Goal: Information Seeking & Learning: Learn about a topic

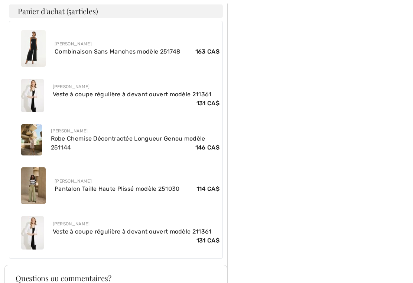
scroll to position [340, 0]
click at [61, 187] on link "Pantalon Taille Haute Plissé modèle 251030" at bounding box center [117, 188] width 125 height 7
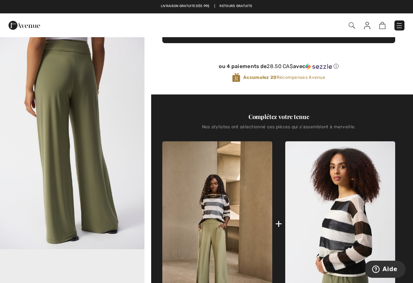
scroll to position [205, 0]
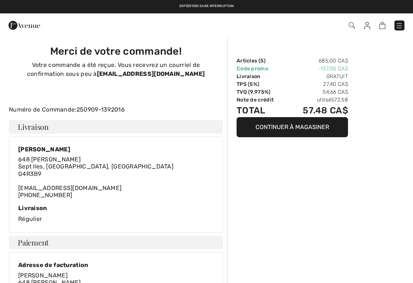
click at [12, 27] on img at bounding box center [25, 25] width 32 height 15
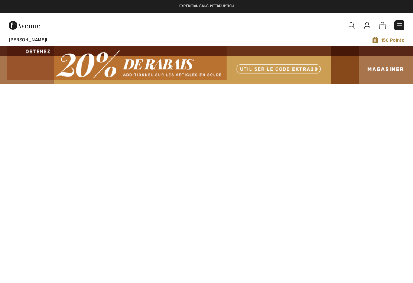
checkbox input "true"
click at [401, 27] on img at bounding box center [399, 25] width 7 height 7
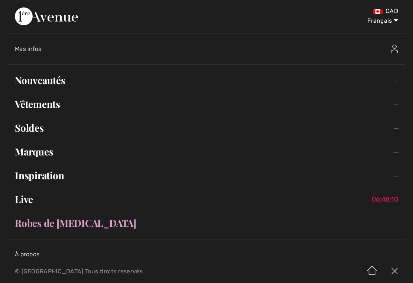
click at [28, 79] on link "Nouveautés Toggle submenu" at bounding box center [206, 80] width 398 height 16
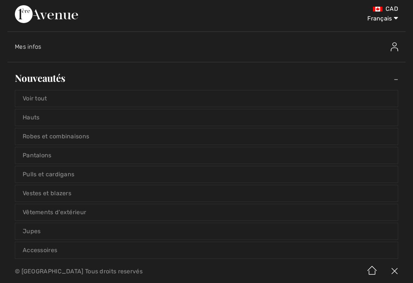
scroll to position [2, 0]
click at [96, 139] on link "Robes et combinaisons" at bounding box center [206, 137] width 383 height 16
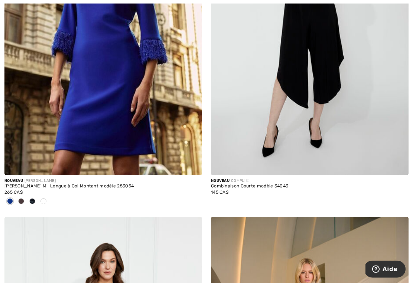
scroll to position [2631, 0]
click at [153, 127] on img at bounding box center [103, 27] width 198 height 296
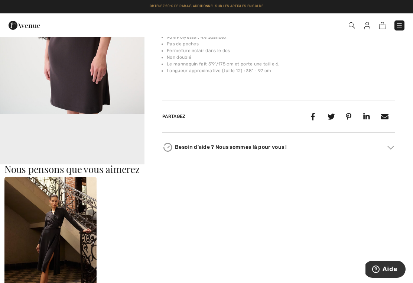
scroll to position [357, 0]
click at [109, 141] on video "Your browser does not support the video tag." at bounding box center [72, 149] width 145 height 72
click at [114, 142] on video "Your browser does not support the video tag." at bounding box center [72, 149] width 145 height 72
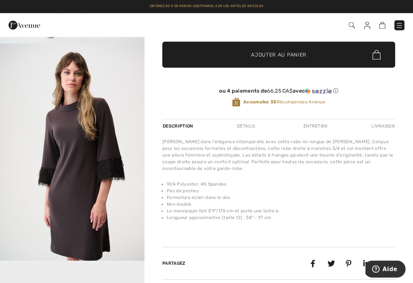
scroll to position [207, 0]
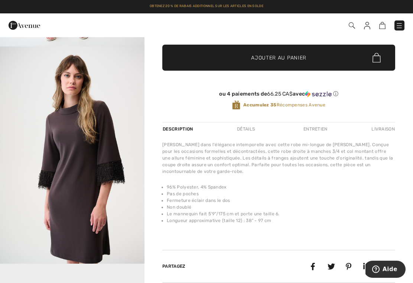
click at [116, 174] on img "2 / 6" at bounding box center [72, 154] width 145 height 217
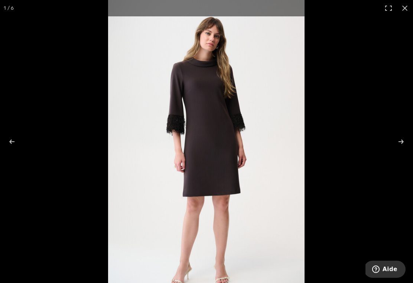
scroll to position [219, 0]
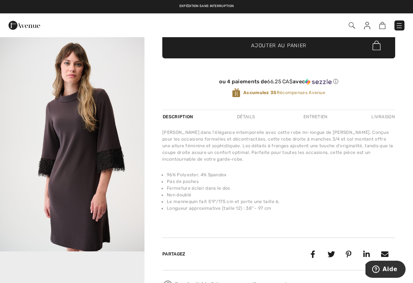
click at [94, 262] on video "Your browser does not support the video tag." at bounding box center [72, 287] width 145 height 72
click at [98, 264] on video "Your browser does not support the video tag." at bounding box center [72, 287] width 145 height 72
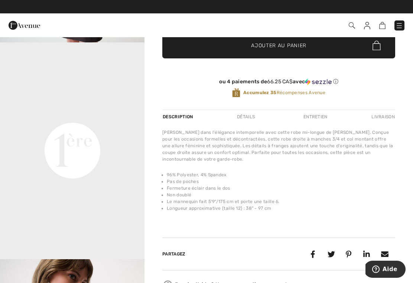
scroll to position [211, 0]
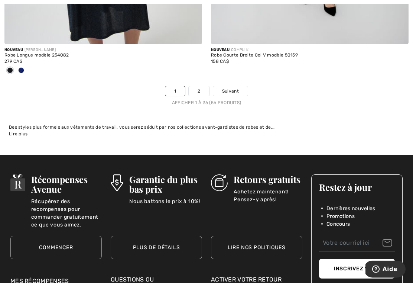
scroll to position [6171, 0]
click at [233, 88] on span "Suivant" at bounding box center [230, 91] width 17 height 7
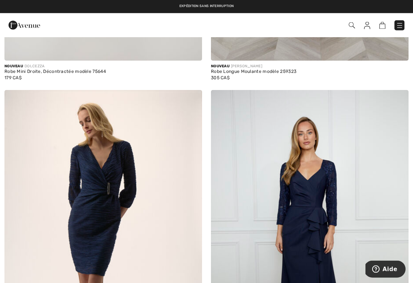
scroll to position [2380, 0]
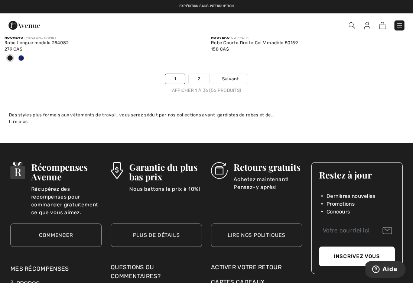
click at [402, 22] on img at bounding box center [399, 25] width 7 height 7
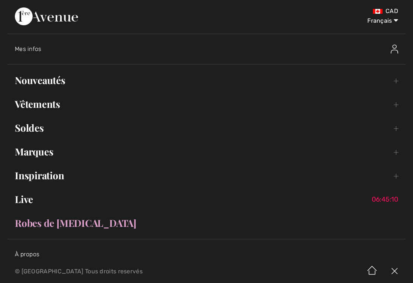
click at [43, 158] on link "Marques Open submenu" at bounding box center [206, 151] width 398 height 16
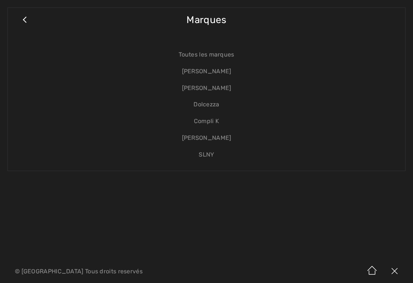
click at [26, 22] on link "Close submenu" at bounding box center [24, 23] width 19 height 16
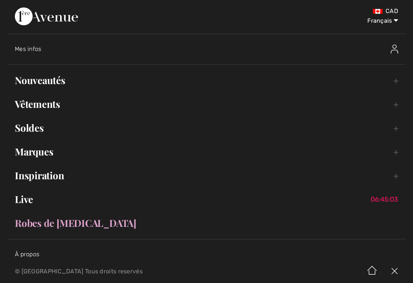
click at [62, 65] on div "CAD Français English Français Mes infos Salut, Josée! 150 Points Open submenu N…" at bounding box center [206, 130] width 413 height 260
click at [56, 84] on link "Nouveautés Toggle submenu" at bounding box center [206, 80] width 398 height 16
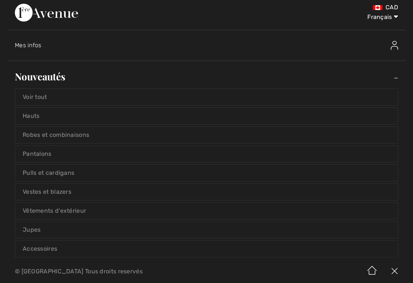
scroll to position [1, 0]
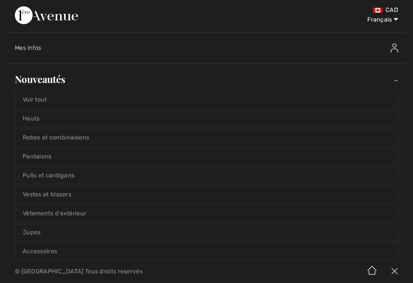
click at [286, 101] on link "Voir tout" at bounding box center [206, 99] width 383 height 16
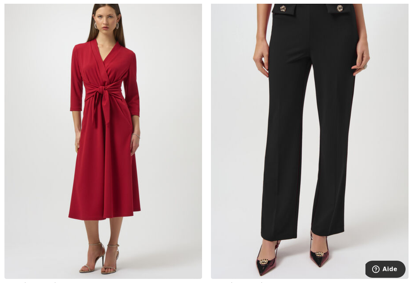
scroll to position [1495, 0]
